Goal: Task Accomplishment & Management: Manage account settings

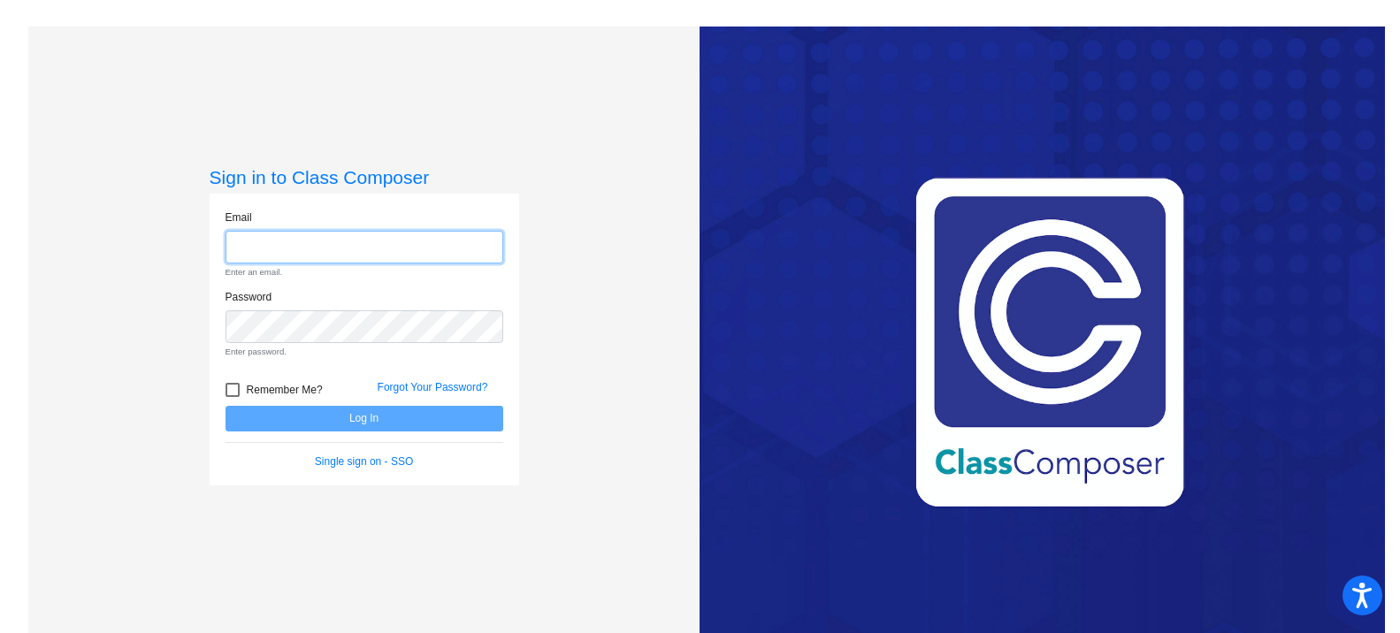
type input "[EMAIL_ADDRESS][DOMAIN_NAME]"
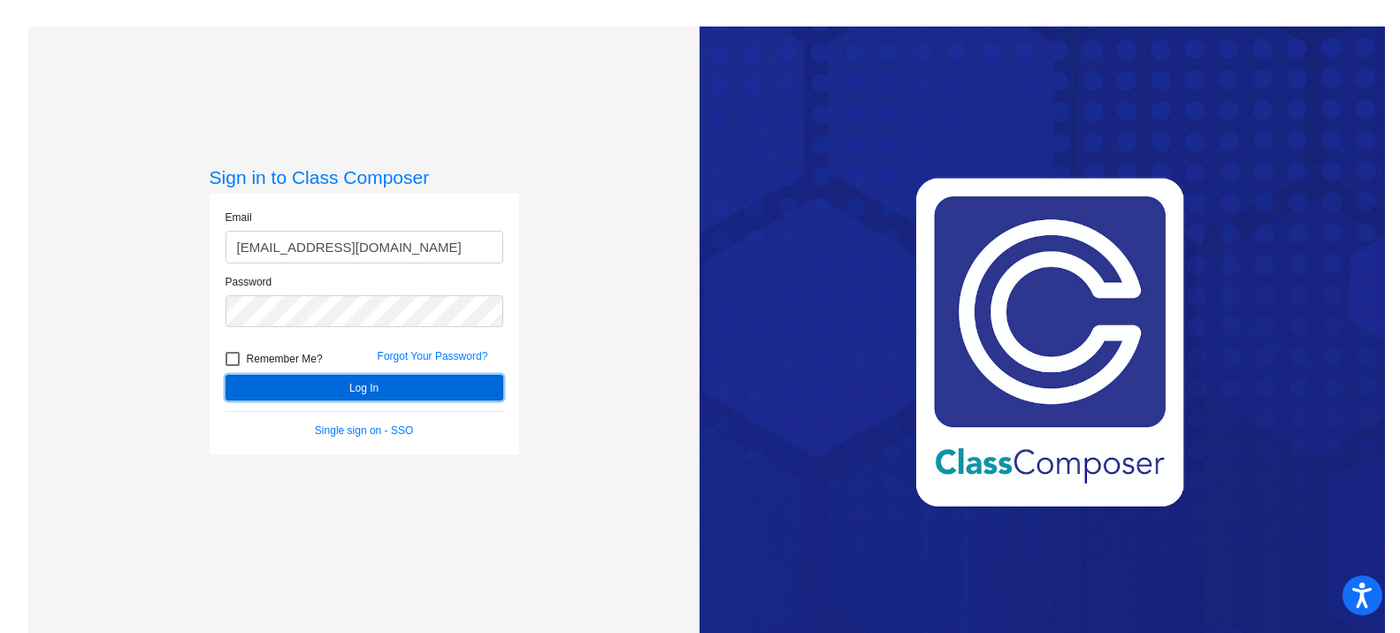
click at [346, 421] on form "Email [EMAIL_ADDRESS][DOMAIN_NAME] Password Remember Me? Forgot Your Password? …" at bounding box center [364, 324] width 278 height 229
click at [365, 383] on button "Log In" at bounding box center [364, 388] width 278 height 26
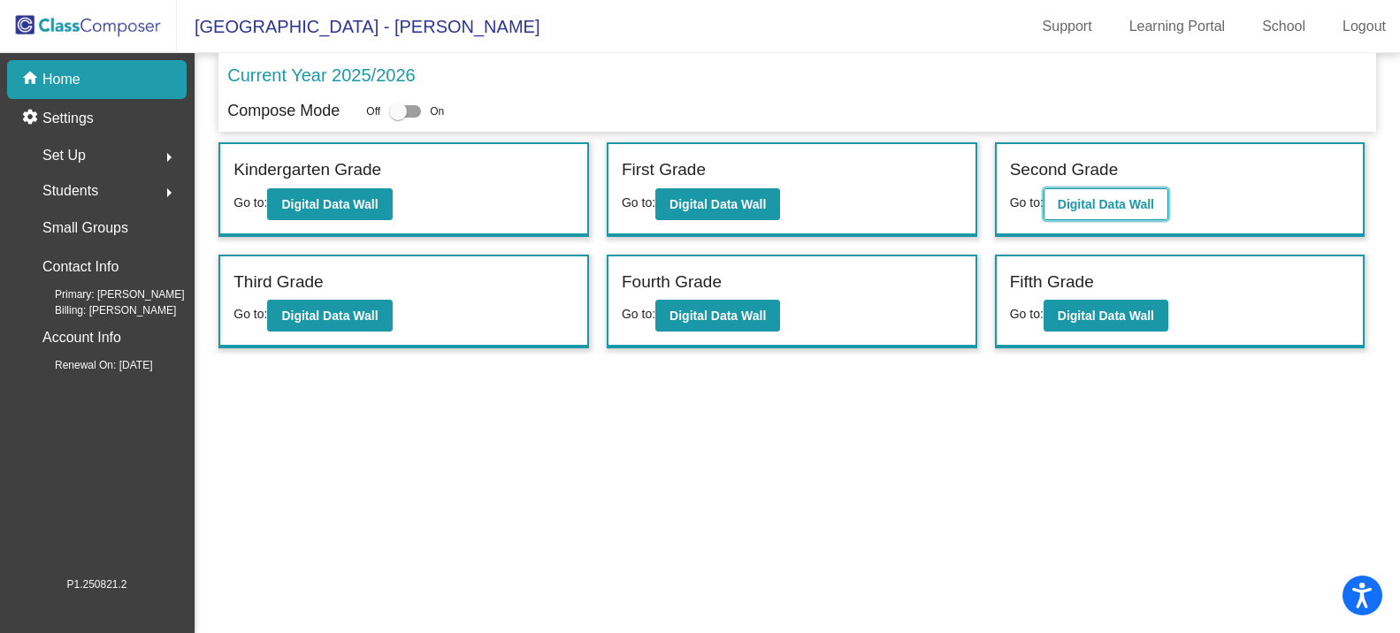
click at [1073, 208] on b "Digital Data Wall" at bounding box center [1106, 204] width 96 height 14
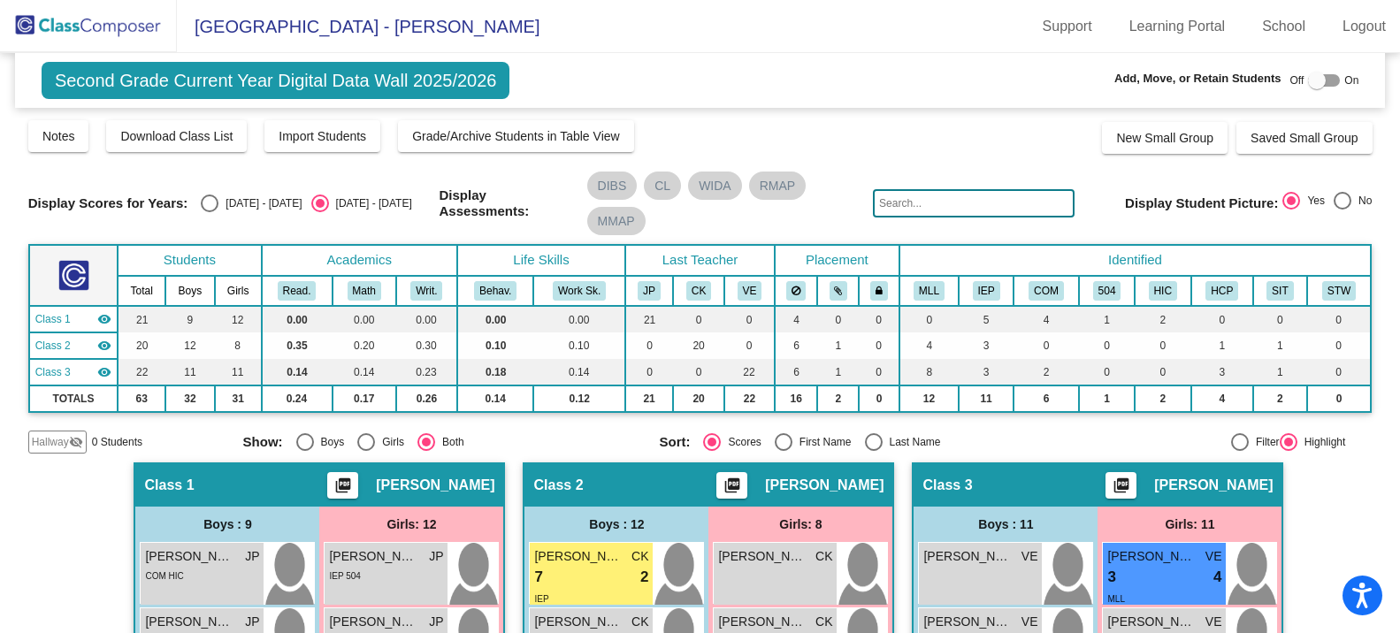
drag, startPoint x: 1326, startPoint y: 82, endPoint x: 1141, endPoint y: 159, distance: 200.2
click at [1326, 82] on div at bounding box center [1324, 80] width 32 height 12
checkbox input "true"
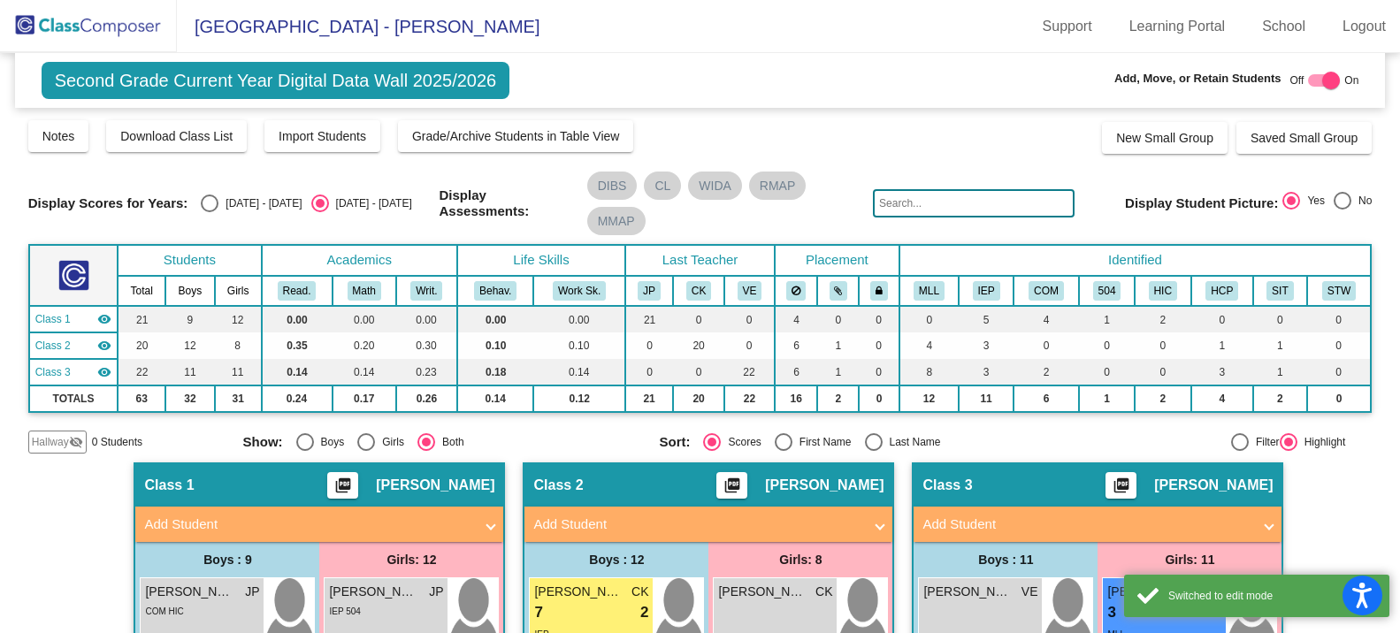
click at [69, 443] on mat-icon "visibility_off" at bounding box center [76, 442] width 14 height 14
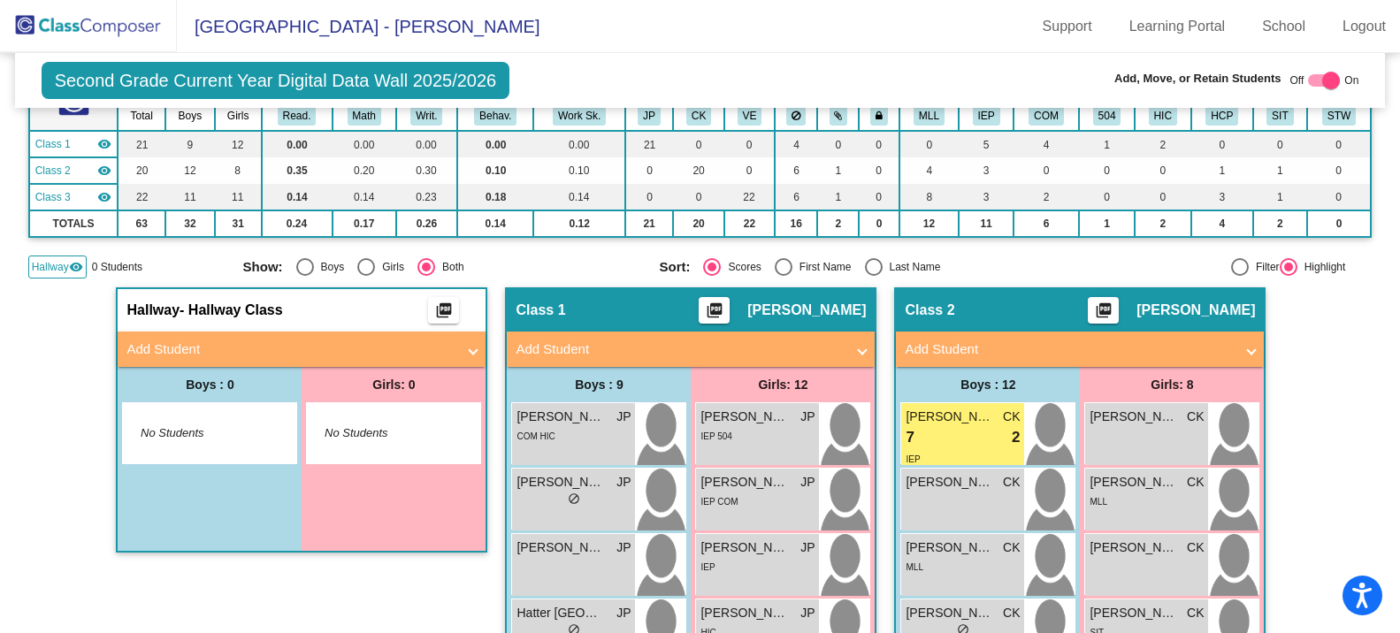
scroll to position [177, 0]
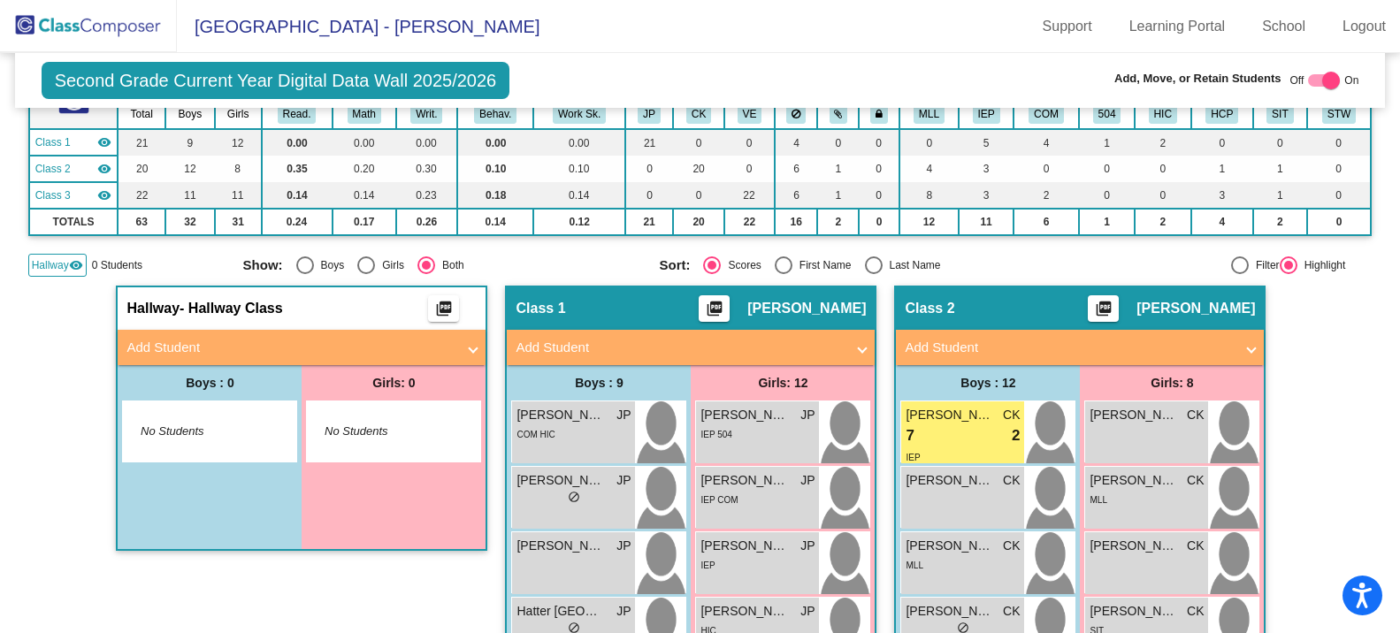
click at [201, 340] on mat-panel-title "Add Student" at bounding box center [290, 348] width 329 height 20
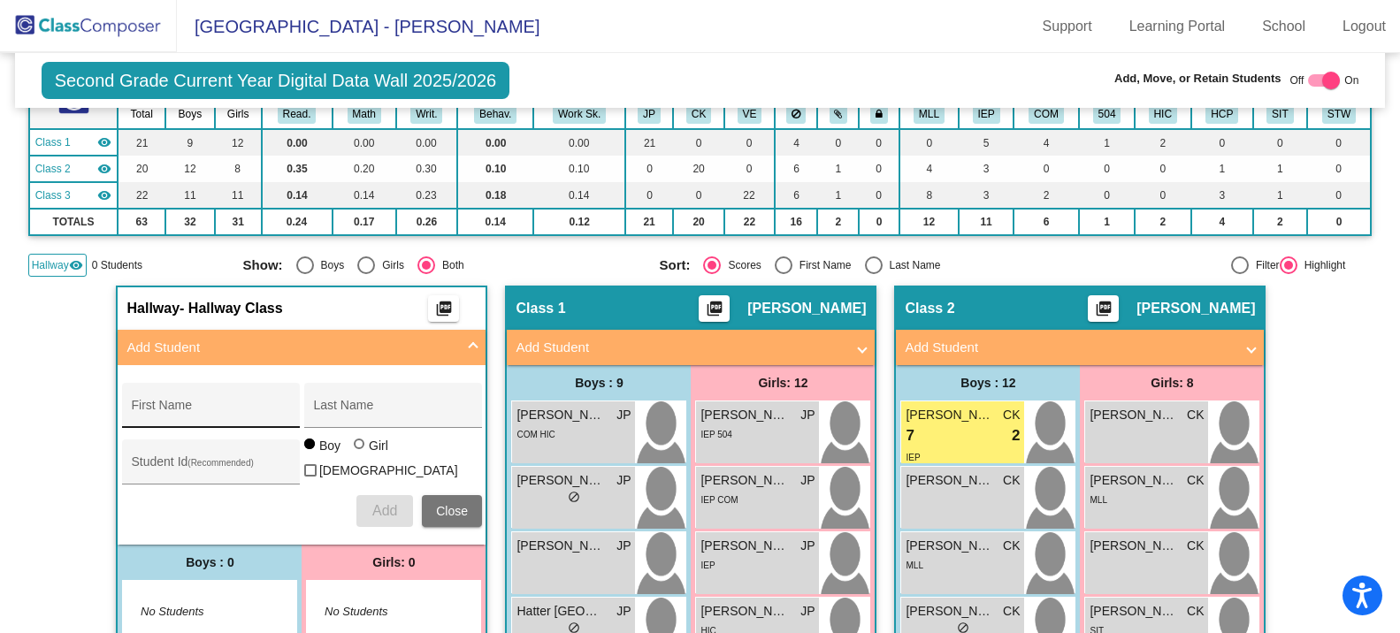
click at [192, 398] on div "First Name" at bounding box center [210, 411] width 159 height 36
type input "Jaxon"
type input "Burger"
click at [396, 507] on button "Add" at bounding box center [384, 511] width 57 height 32
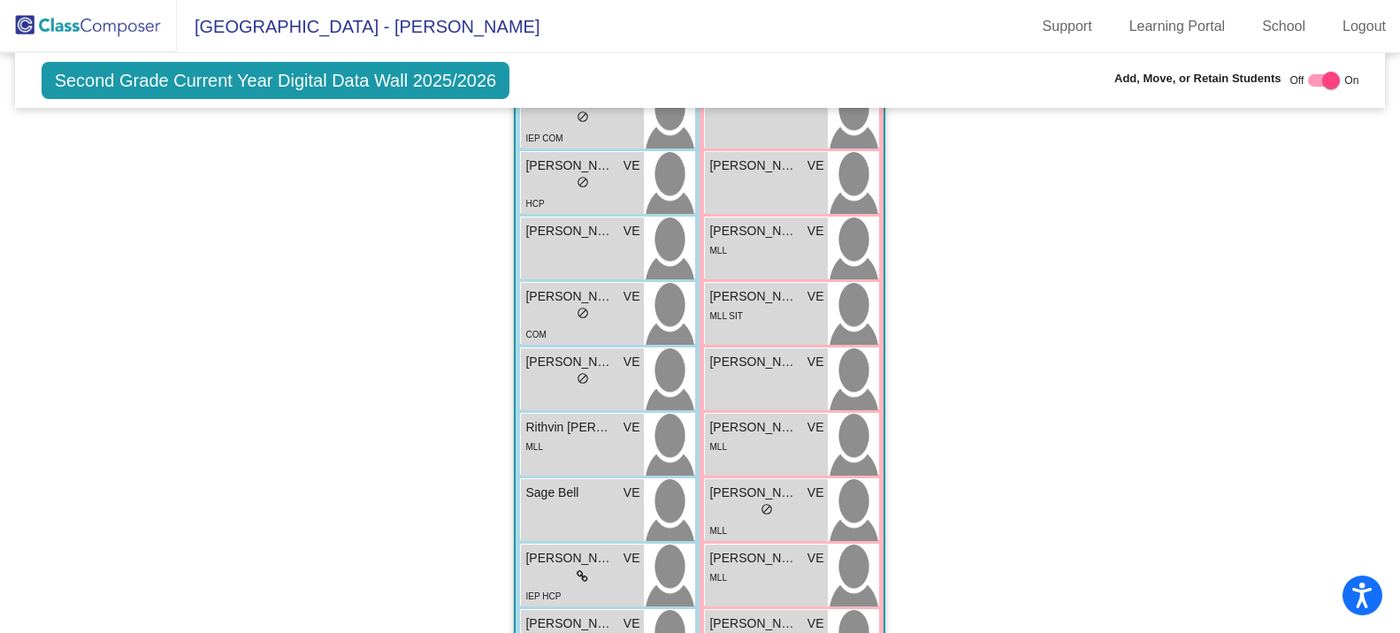
scroll to position [1621, 0]
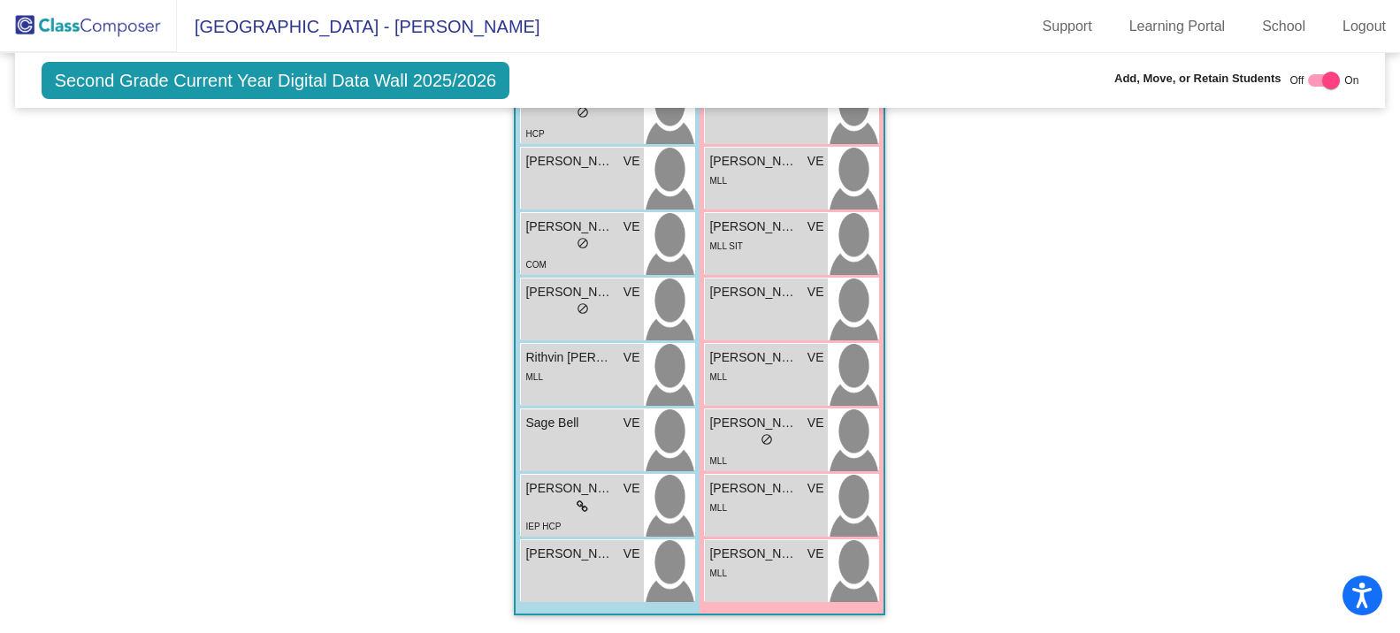
drag, startPoint x: 534, startPoint y: 605, endPoint x: 524, endPoint y: 605, distance: 9.7
click at [532, 605] on div "[PERSON_NAME] VE lock do_not_disturb_alt Bentley [PERSON_NAME] VE lock do_not_d…" at bounding box center [607, 245] width 175 height 720
click at [560, 583] on div "Zikora [PERSON_NAME] VE lock do_not_disturb_alt" at bounding box center [582, 571] width 123 height 62
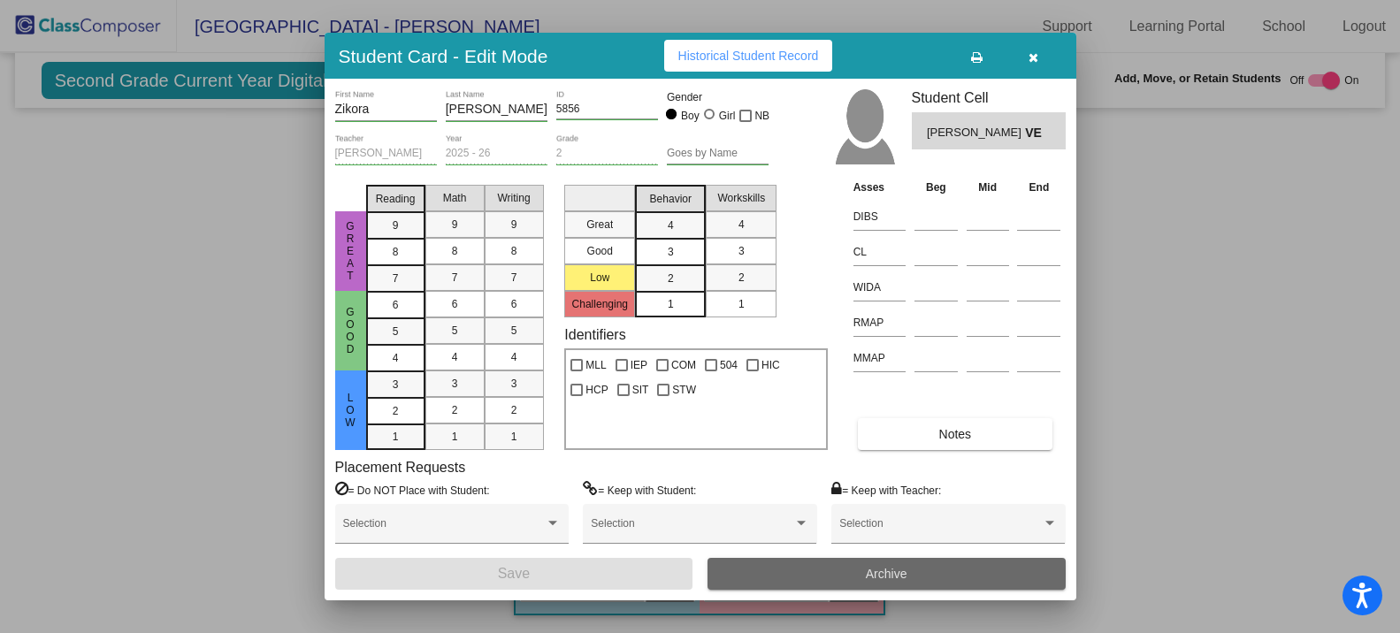
click at [854, 574] on button "Archive" at bounding box center [886, 574] width 358 height 32
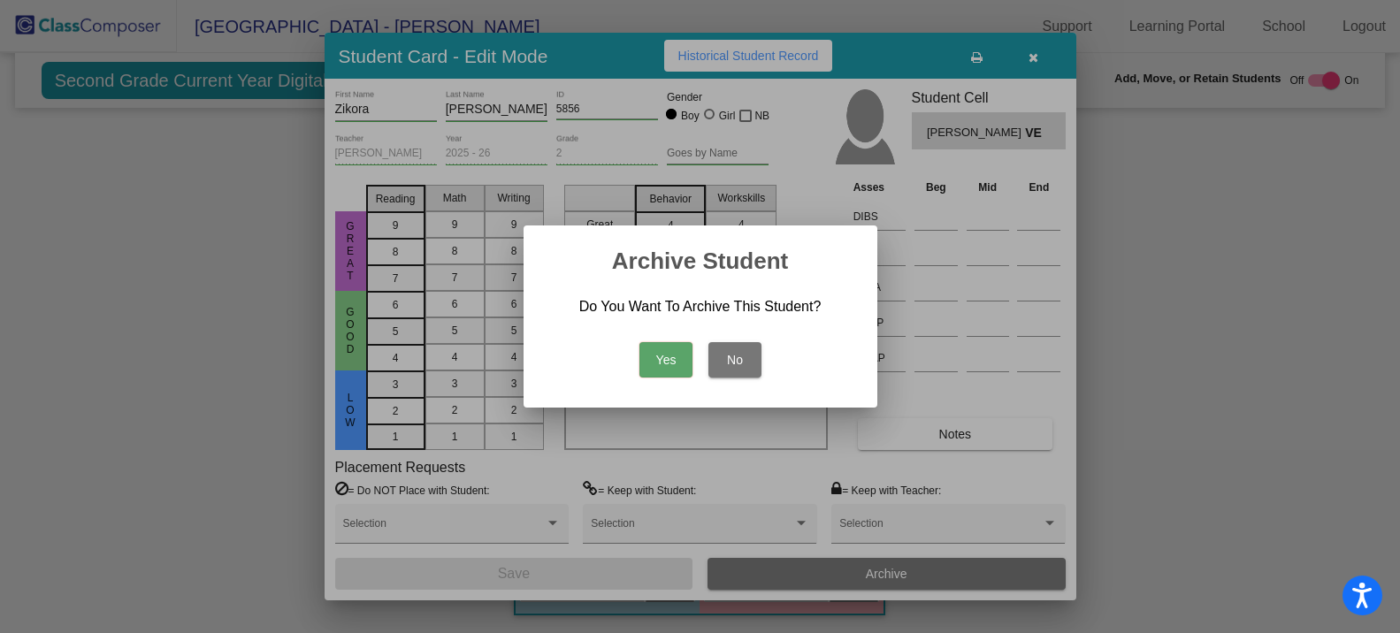
click at [660, 371] on button "Yes" at bounding box center [665, 359] width 53 height 35
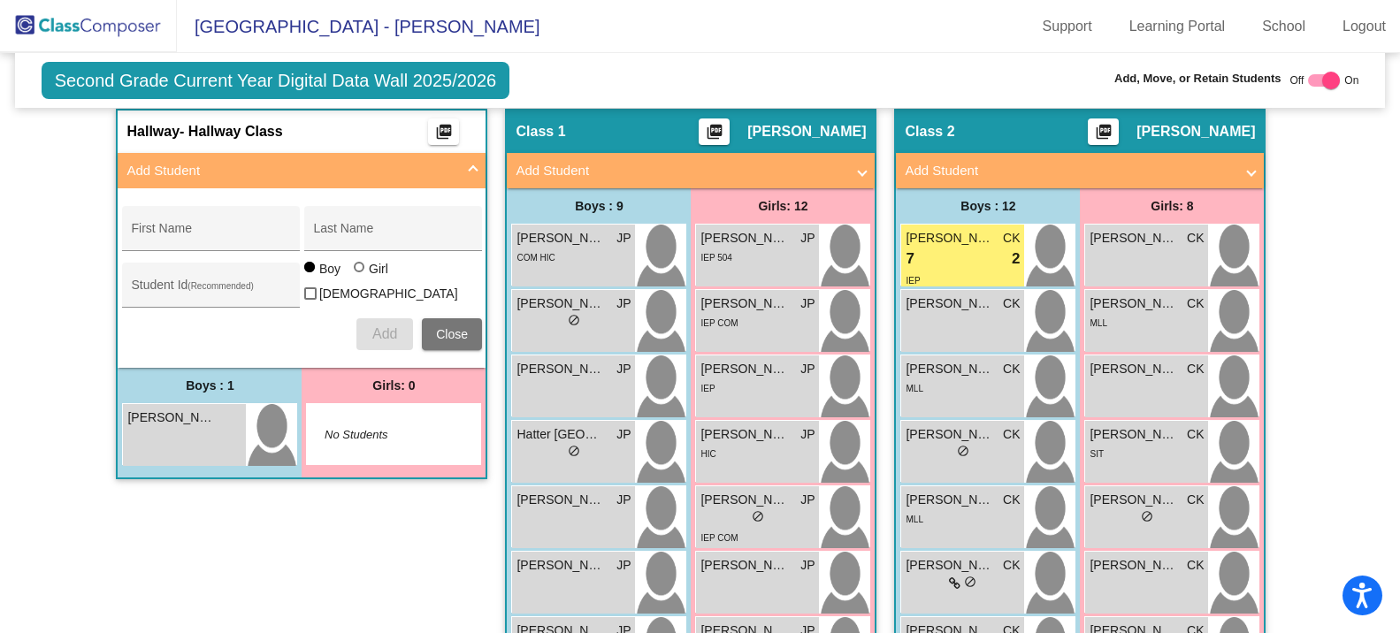
scroll to position [0, 0]
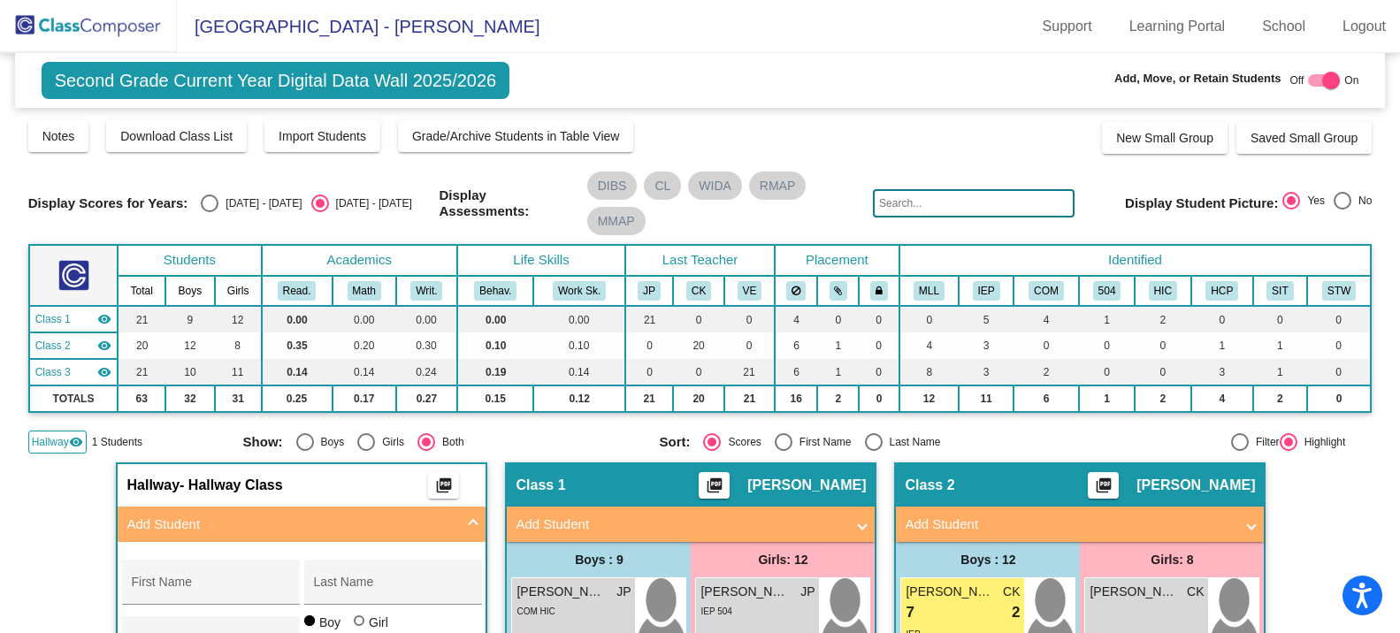
click at [76, 441] on mat-icon "visibility" at bounding box center [76, 442] width 14 height 14
